Goal: Task Accomplishment & Management: Manage account settings

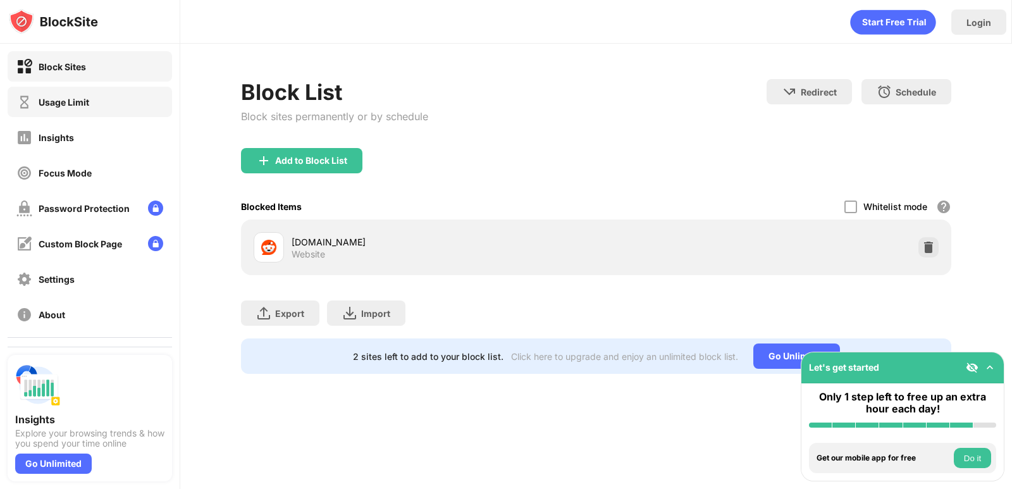
click at [87, 104] on div "Usage Limit" at bounding box center [64, 102] width 51 height 11
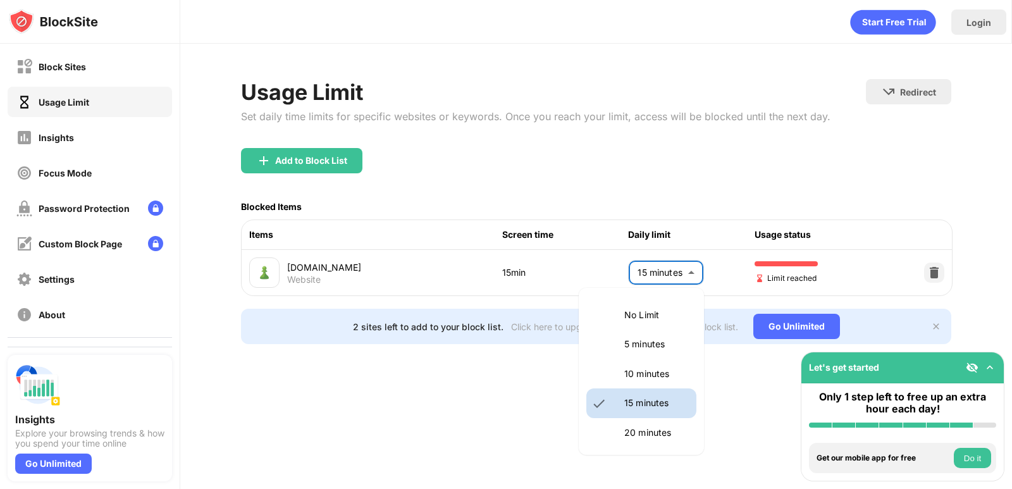
click at [635, 266] on body "Block Sites Usage Limit Insights Focus Mode Password Protection Custom Block Pa…" at bounding box center [506, 244] width 1012 height 489
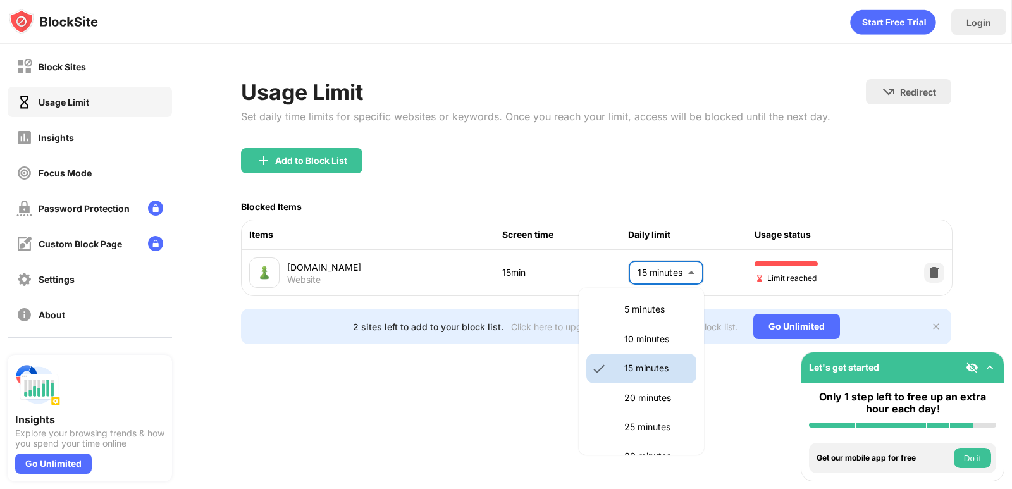
scroll to position [63, 0]
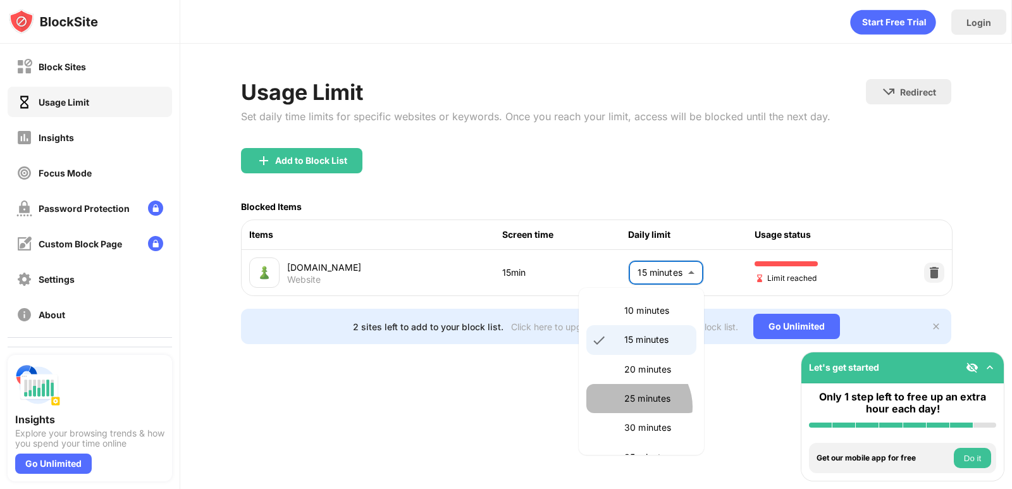
click at [634, 407] on li "25 minutes" at bounding box center [641, 398] width 110 height 29
type input "**"
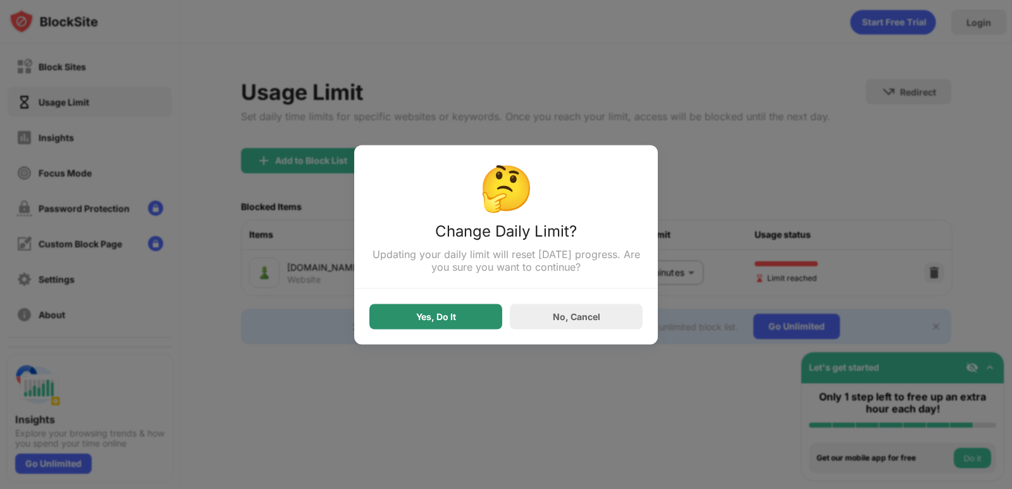
drag, startPoint x: 413, startPoint y: 318, endPoint x: 331, endPoint y: 126, distance: 209.0
click at [417, 314] on div "Yes, Do It" at bounding box center [435, 315] width 133 height 25
